Goal: Task Accomplishment & Management: Manage account settings

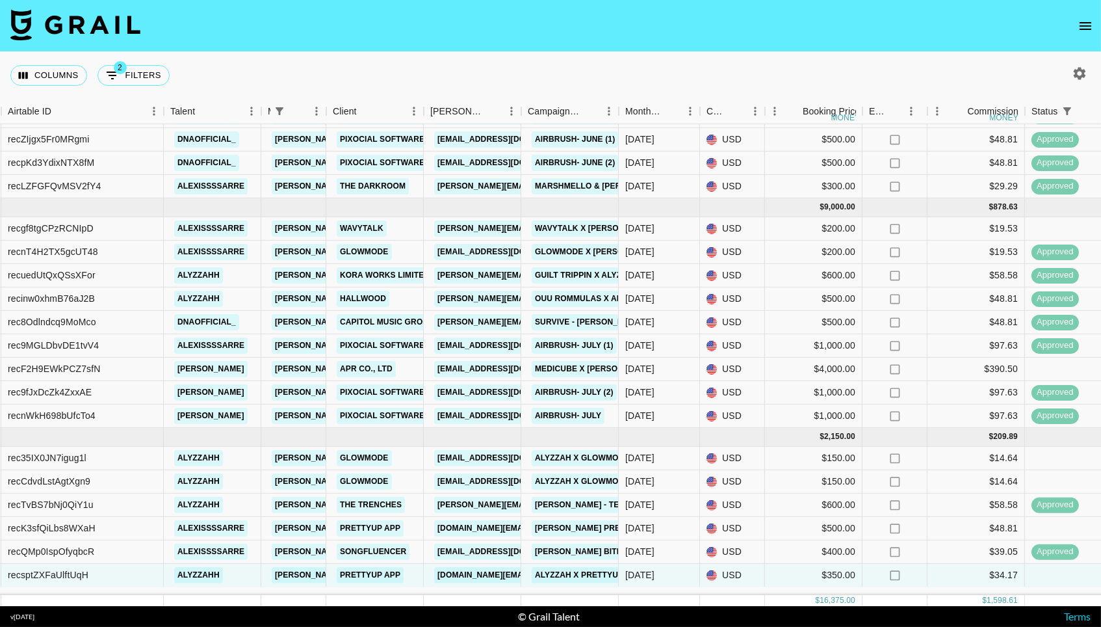
scroll to position [246, 106]
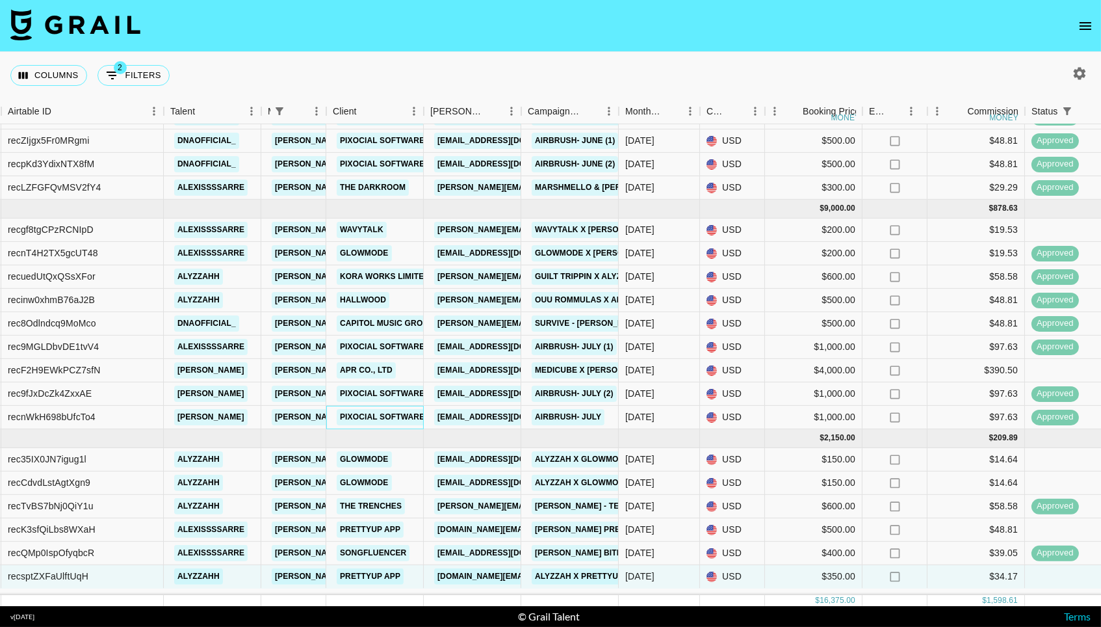
click at [369, 417] on link "Pixocial Software Limited" at bounding box center [399, 417] width 125 height 16
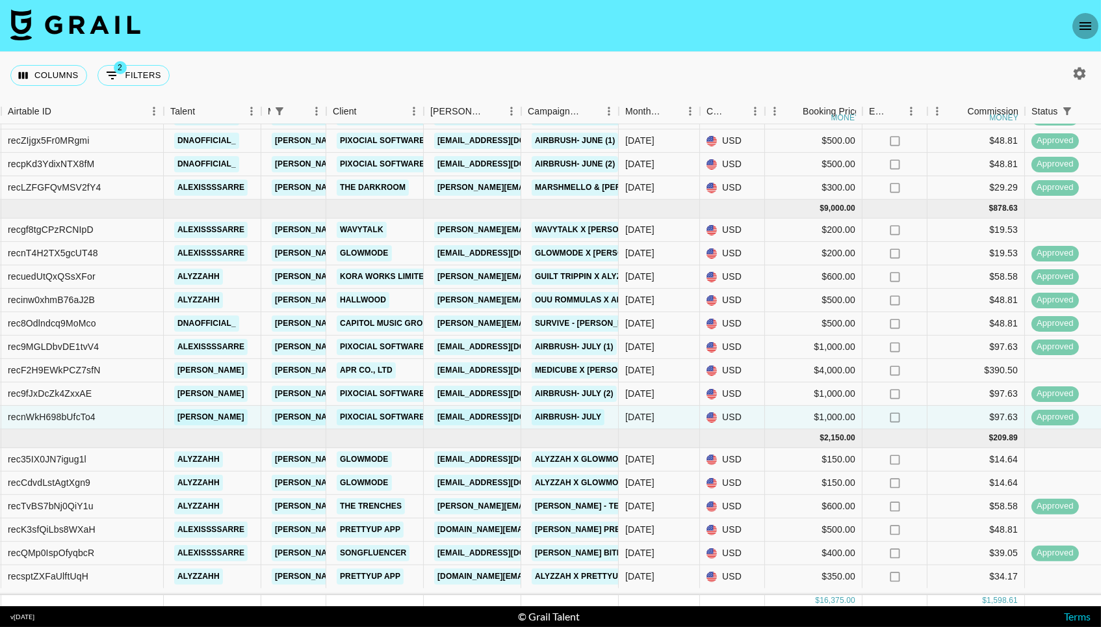
click at [1086, 19] on icon "open drawer" at bounding box center [1086, 26] width 16 height 16
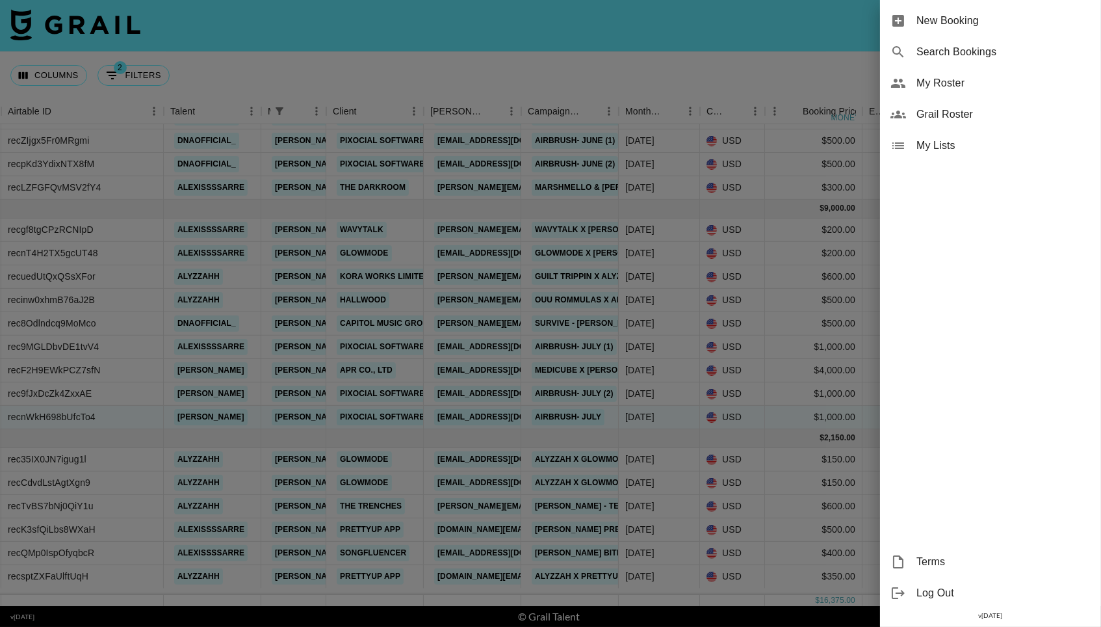
click at [943, 88] on span "My Roster" at bounding box center [1004, 83] width 174 height 16
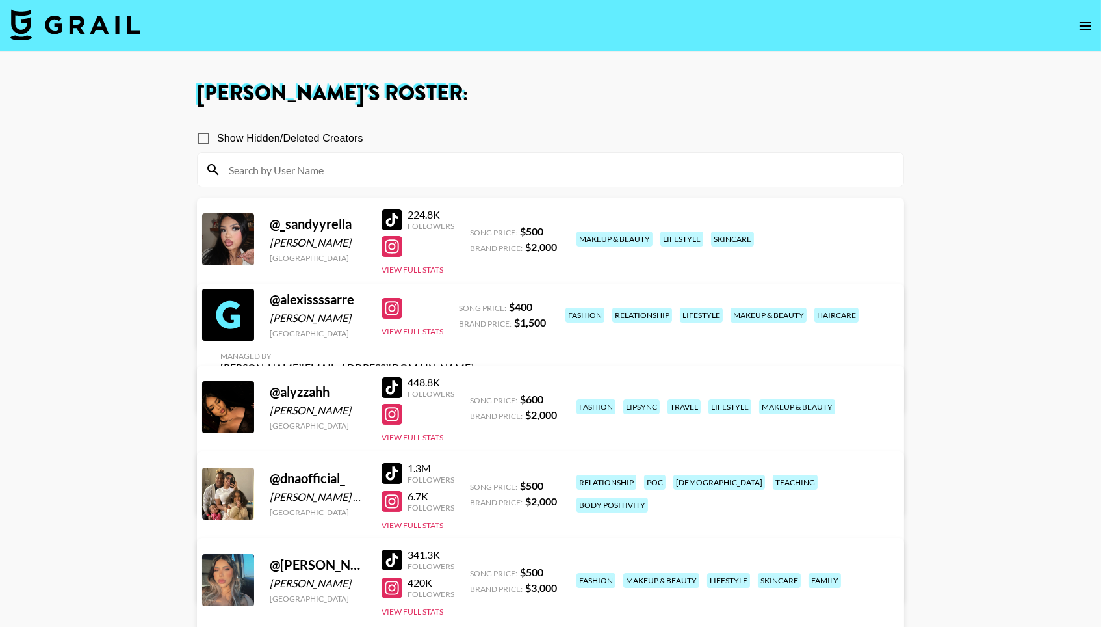
click at [474, 319] on link "View/Edit Details" at bounding box center [347, 325] width 254 height 13
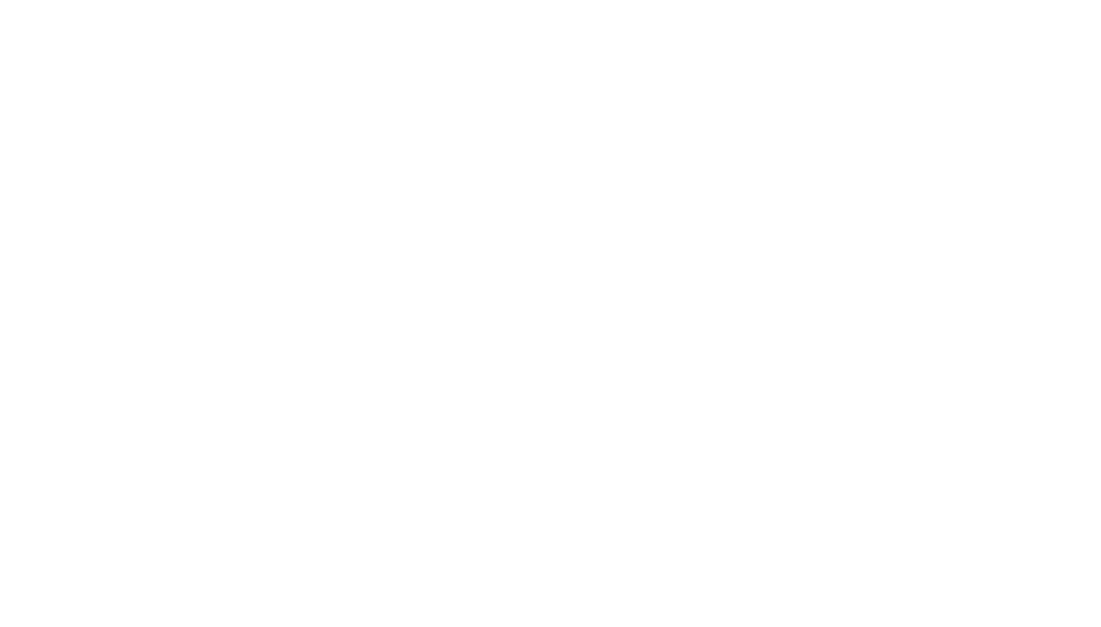
select select "USD"
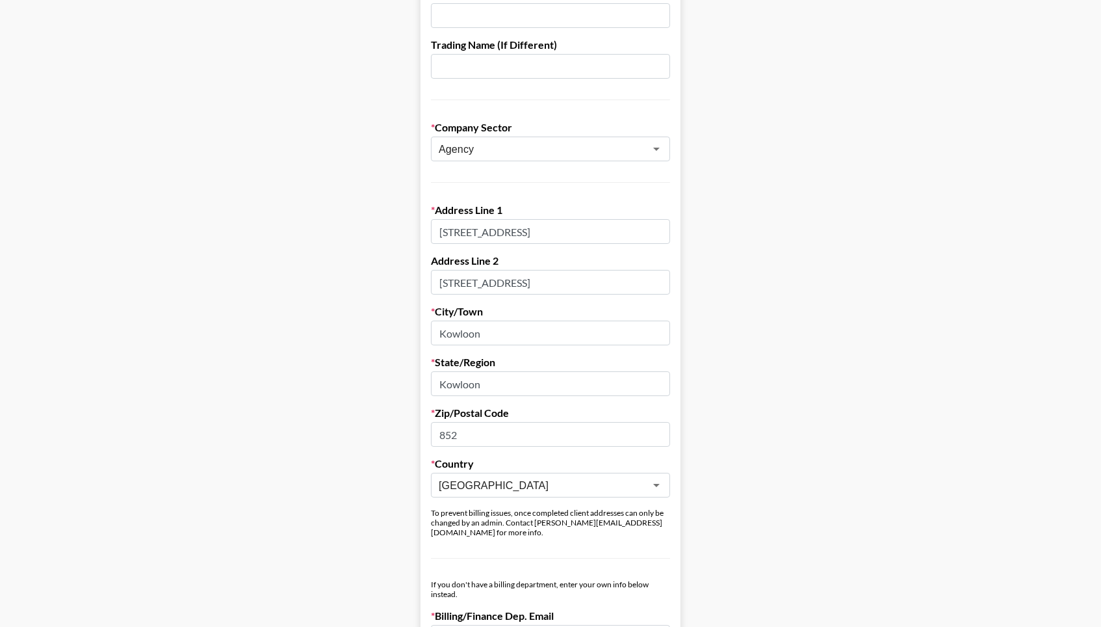
scroll to position [228, 0]
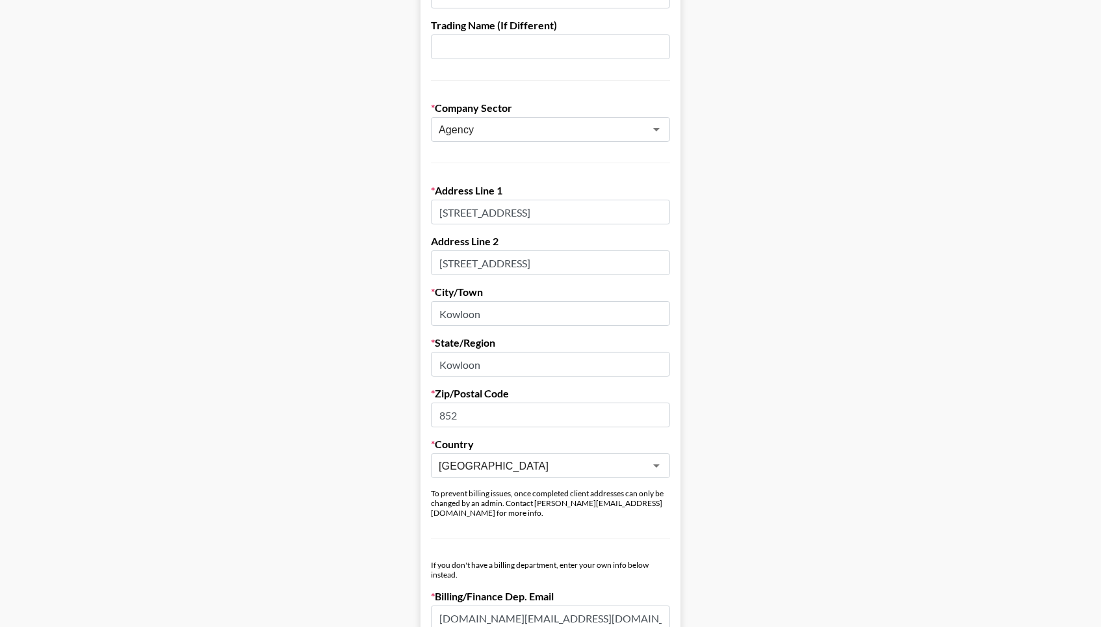
click at [484, 458] on input "Hong Kong" at bounding box center [542, 465] width 206 height 15
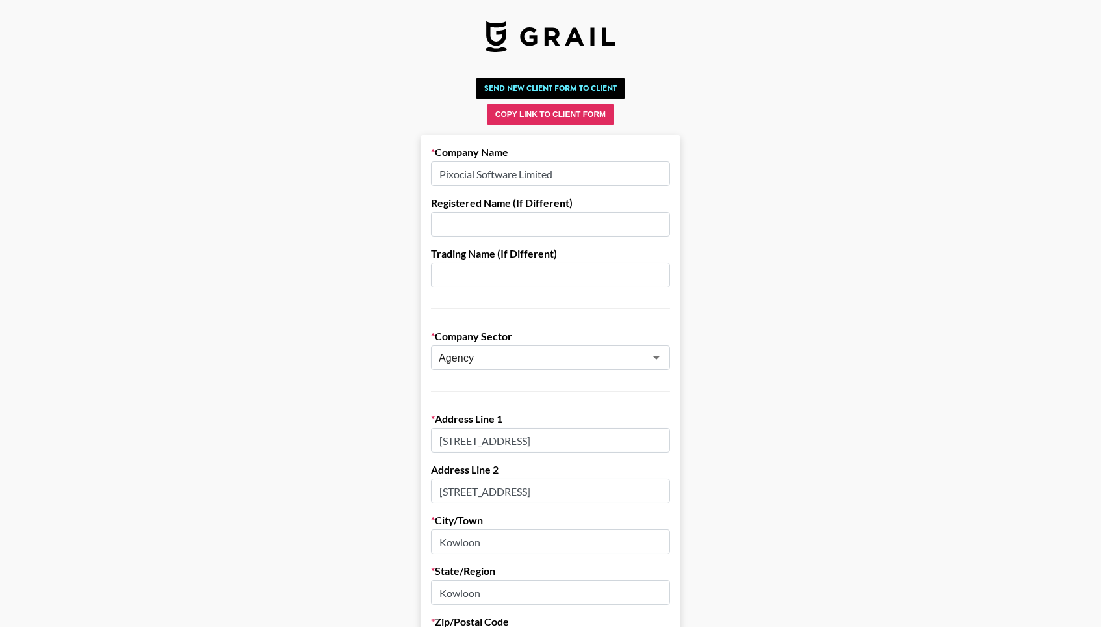
scroll to position [0, 0]
click at [540, 111] on button "Copy Link to Client Form" at bounding box center [550, 114] width 127 height 21
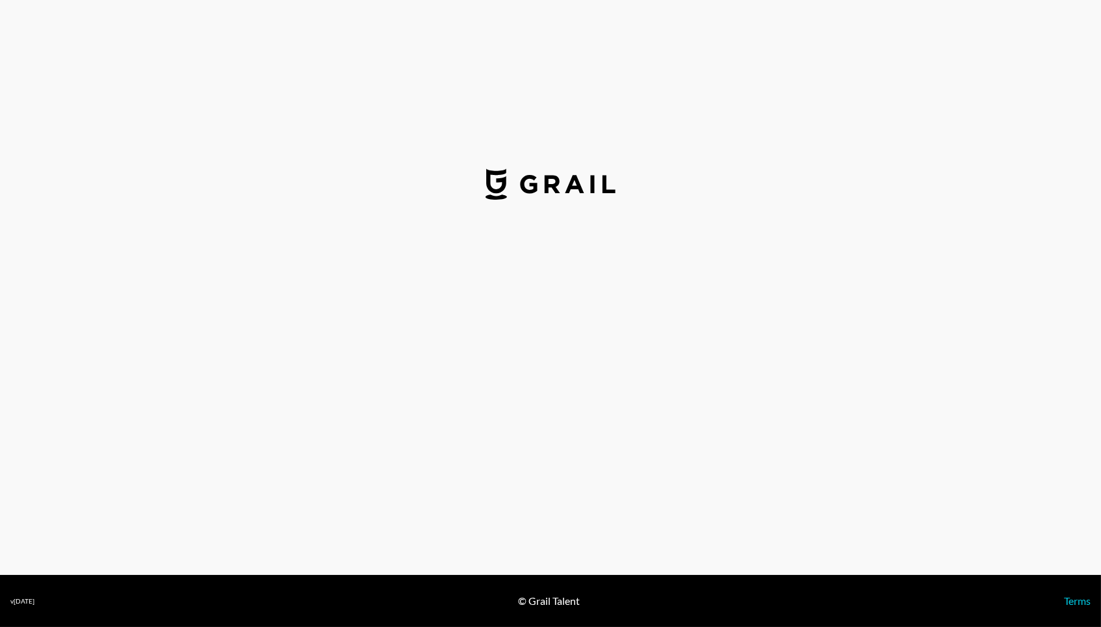
select select "USD"
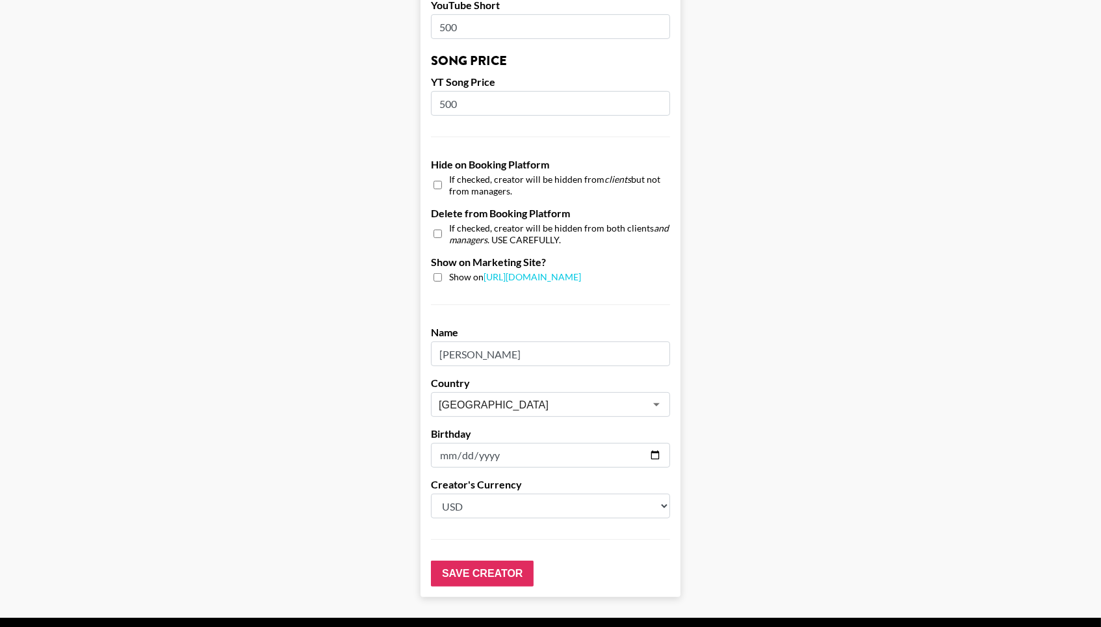
scroll to position [1112, 0]
